Goal: Information Seeking & Learning: Learn about a topic

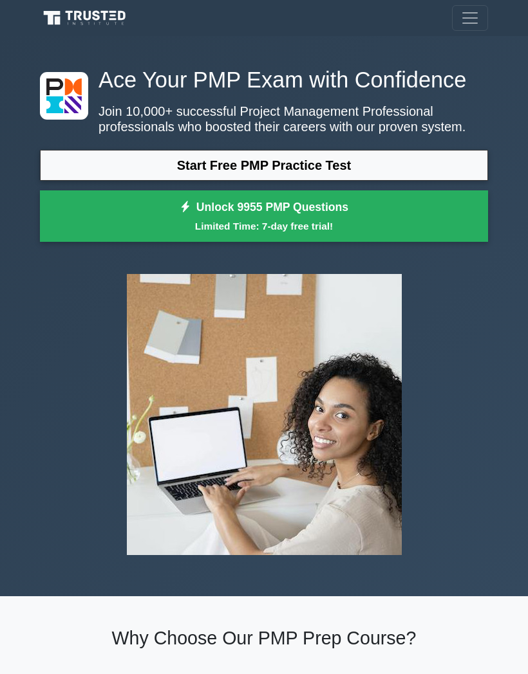
click at [78, 181] on link "Start Free PMP Practice Test" at bounding box center [264, 165] width 448 height 31
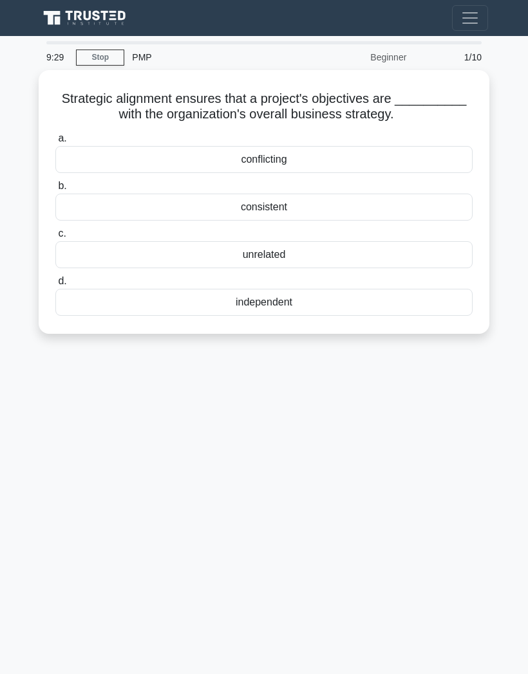
click at [97, 221] on div "consistent" at bounding box center [263, 207] width 417 height 27
click at [55, 190] on input "b. consistent" at bounding box center [55, 186] width 0 height 8
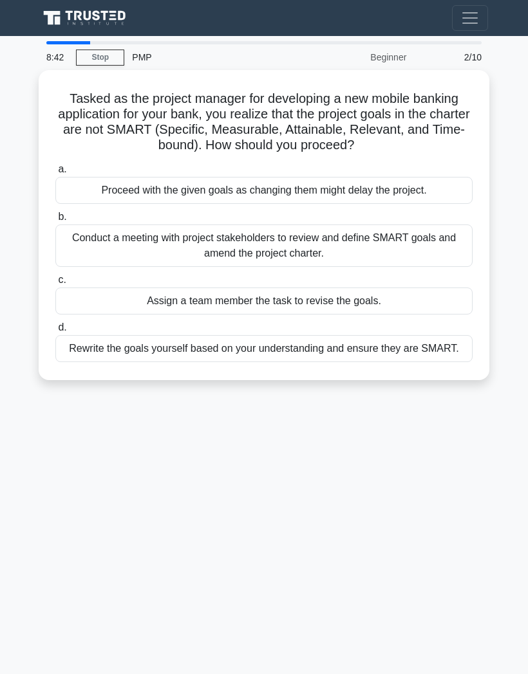
click at [82, 248] on div "Conduct a meeting with project stakeholders to review and define SMART goals an…" at bounding box center [263, 246] width 417 height 42
click at [55, 221] on input "b. Conduct a meeting with project stakeholders to review and define SMART goals…" at bounding box center [55, 217] width 0 height 8
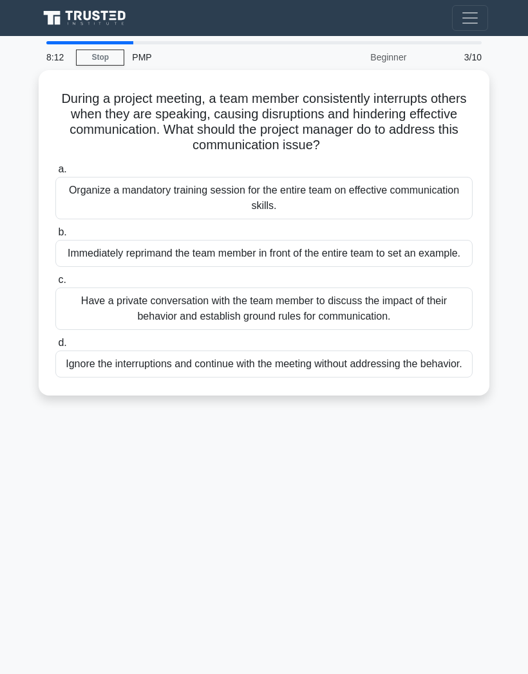
click at [83, 192] on div "Organize a mandatory training session for the entire team on effective communic…" at bounding box center [263, 198] width 417 height 42
click at [55, 174] on input "a. Organize a mandatory training session for the entire team on effective commu…" at bounding box center [55, 169] width 0 height 8
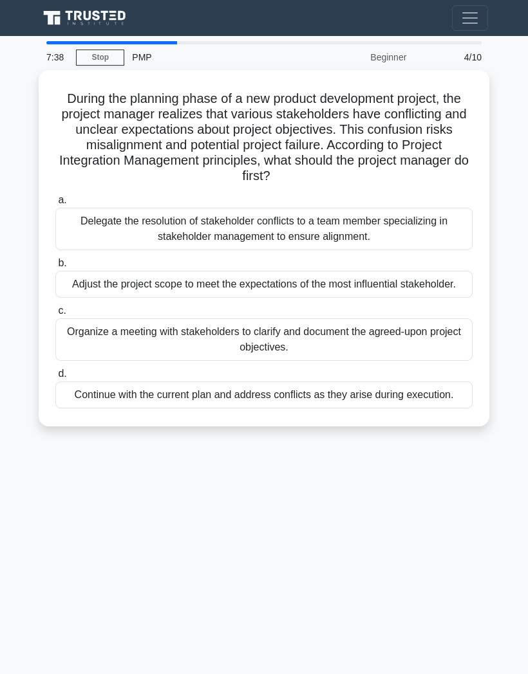
click at [82, 275] on div "Adjust the project scope to meet the expectations of the most influential stake…" at bounding box center [263, 284] width 417 height 27
click at [55, 268] on input "b. Adjust the project scope to meet the expectations of the most influential st…" at bounding box center [55, 263] width 0 height 8
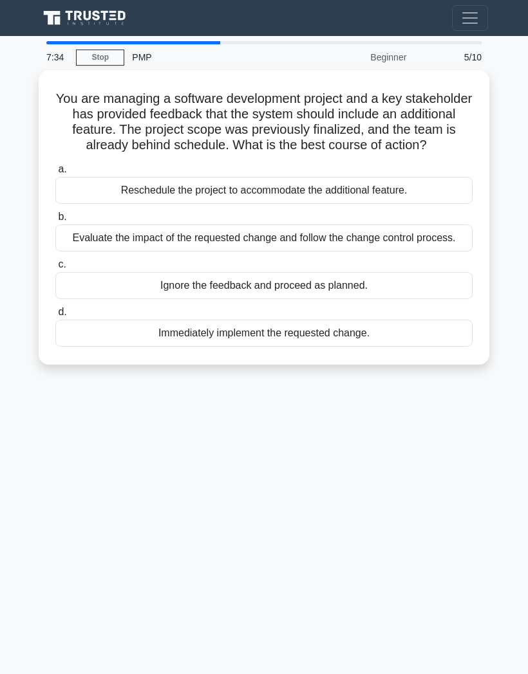
click at [73, 251] on div "Evaluate the impact of the requested change and follow the change control proce…" at bounding box center [263, 238] width 417 height 27
click at [55, 221] on input "b. Evaluate the impact of the requested change and follow the change control pr…" at bounding box center [55, 217] width 0 height 8
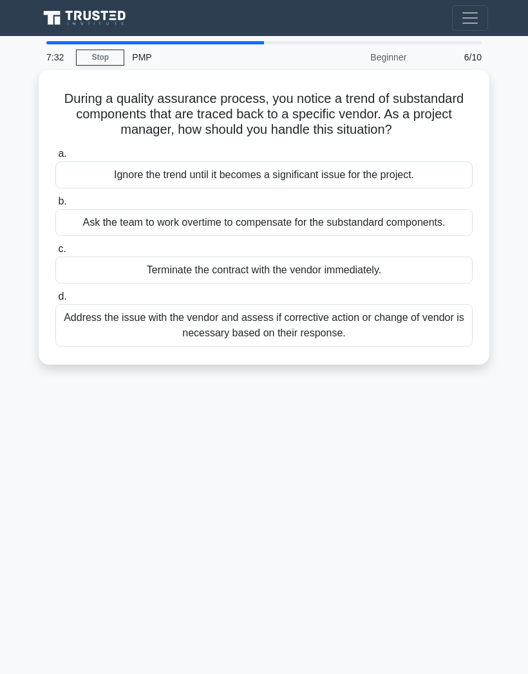
click at [78, 236] on div "Ask the team to work overtime to compensate for the substandard components." at bounding box center [263, 222] width 417 height 27
click at [55, 206] on input "b. Ask the team to work overtime to compensate for the substandard components." at bounding box center [55, 202] width 0 height 8
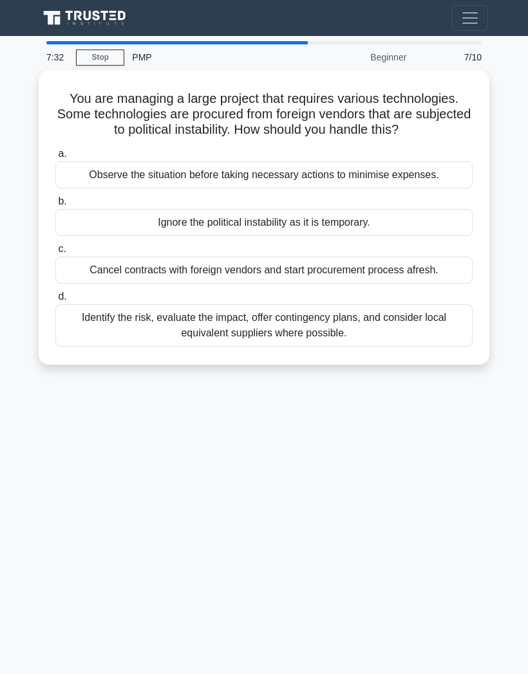
click at [86, 259] on label "c. Cancel contracts with foreign vendors and start procurement process afresh." at bounding box center [263, 262] width 417 height 42
click at [55, 254] on input "c. Cancel contracts with foreign vendors and start procurement process afresh." at bounding box center [55, 249] width 0 height 8
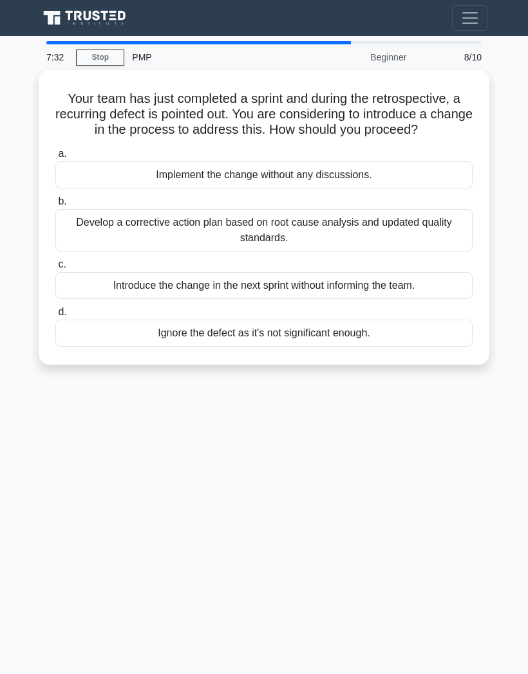
click at [86, 252] on div "Develop a corrective action plan based on root cause analysis and updated quali…" at bounding box center [263, 230] width 417 height 42
click at [55, 206] on input "b. Develop a corrective action plan based on root cause analysis and updated qu…" at bounding box center [55, 202] width 0 height 8
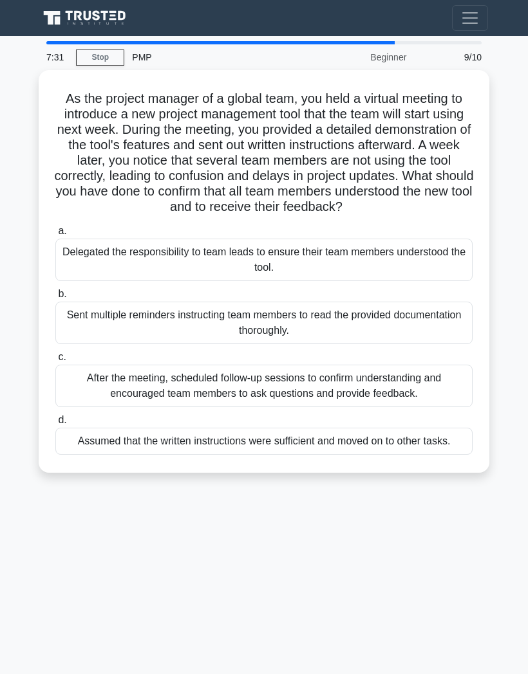
click at [80, 245] on label "a. Delegated the responsibility to team leads to ensure their team members unde…" at bounding box center [263, 252] width 417 height 58
click at [55, 235] on input "a. Delegated the responsibility to team leads to ensure their team members unde…" at bounding box center [55, 231] width 0 height 8
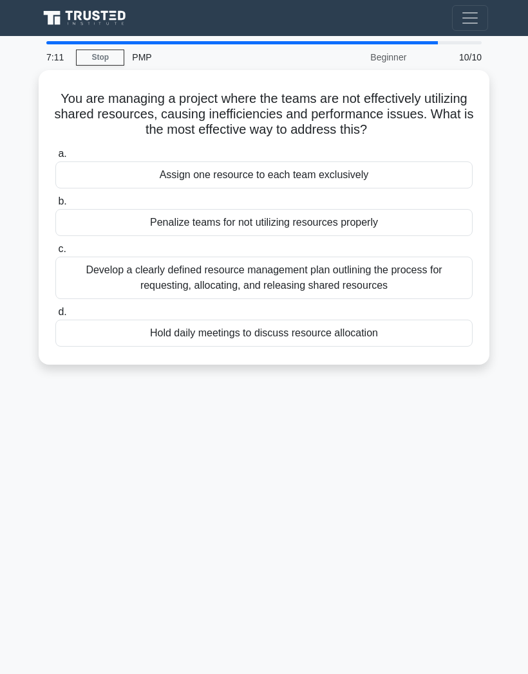
click at [96, 279] on div "Develop a clearly defined resource management plan outlining the process for re…" at bounding box center [263, 278] width 417 height 42
click at [55, 254] on input "c. Develop a clearly defined resource management plan outlining the process for…" at bounding box center [55, 249] width 0 height 8
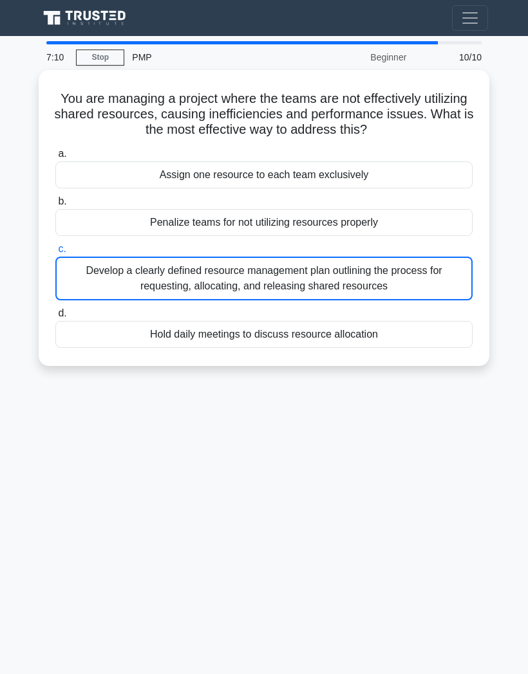
click at [20, 6] on nav "Register" at bounding box center [264, 18] width 528 height 36
